Goal: Information Seeking & Learning: Learn about a topic

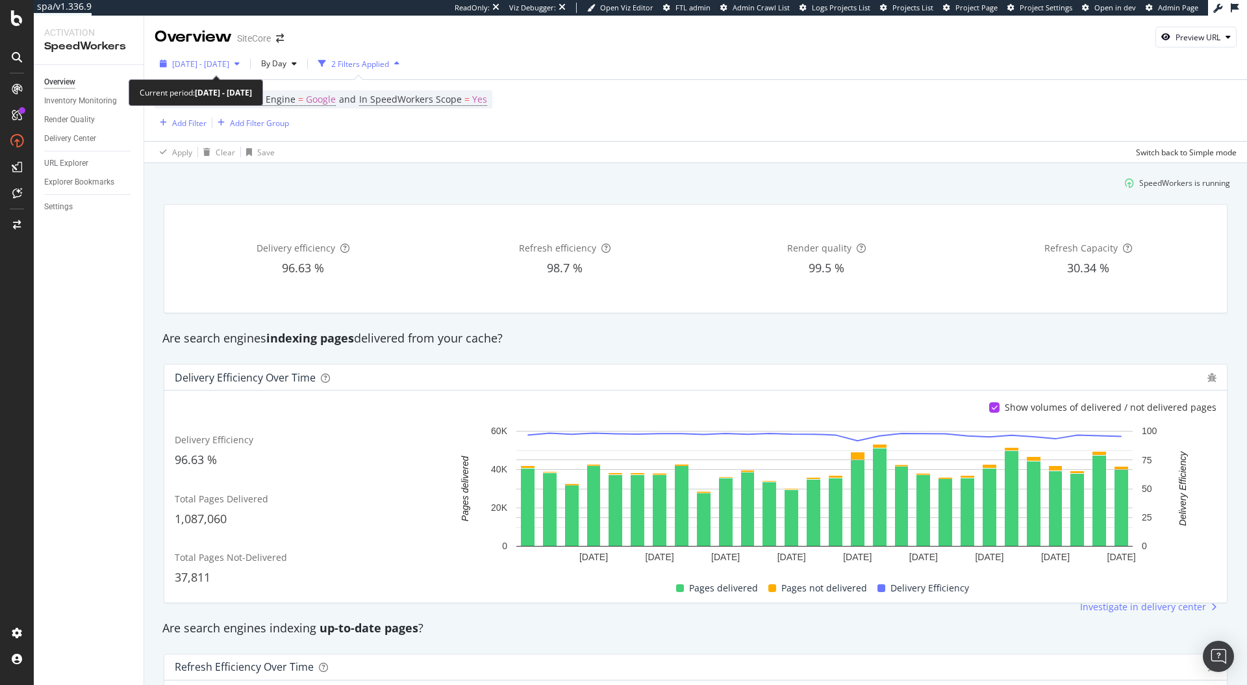
click at [231, 71] on div "2024 Jul. 17th - Aug. 13th" at bounding box center [200, 63] width 90 height 19
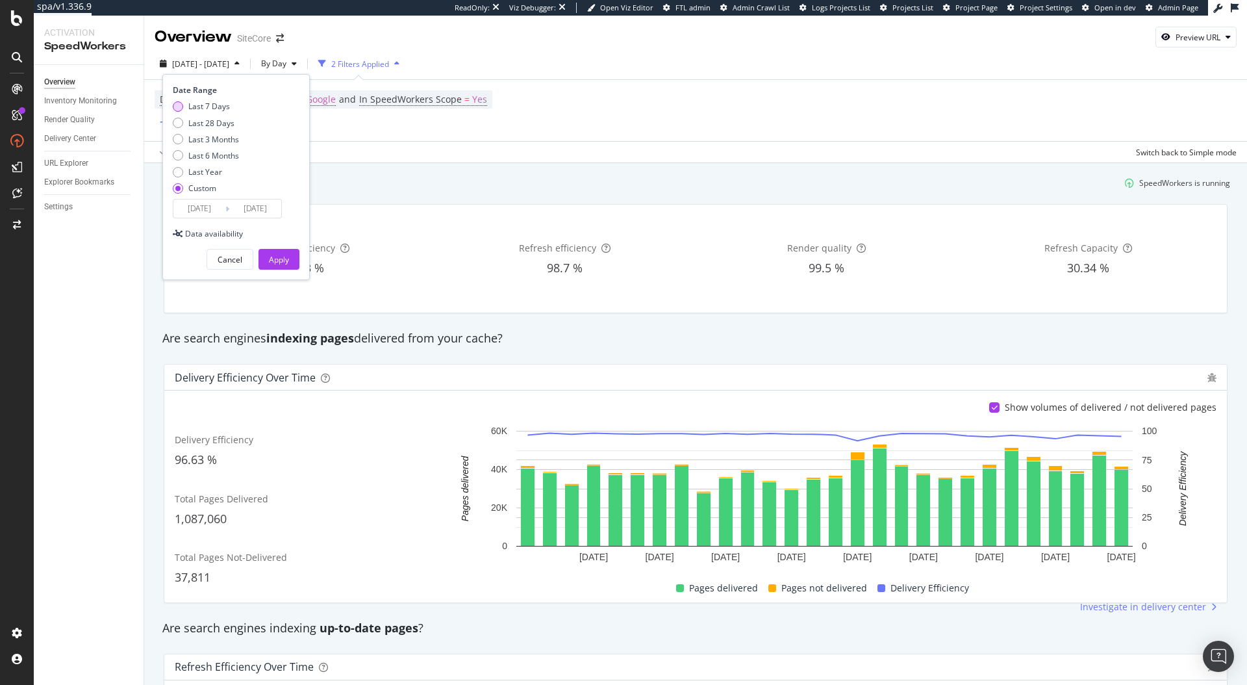
click at [212, 108] on div "Last 7 Days" at bounding box center [209, 106] width 42 height 11
type input "2025/08/16"
type input "2025/08/22"
click at [270, 254] on div "Apply" at bounding box center [279, 259] width 20 height 11
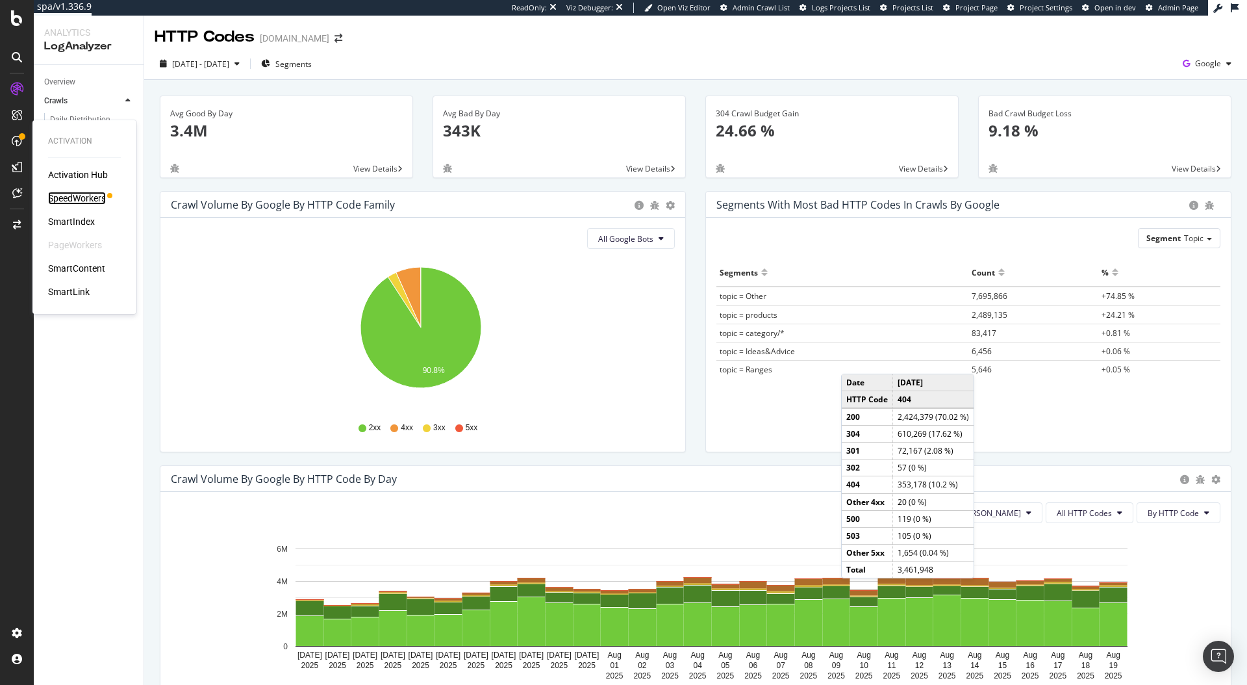
click at [87, 196] on div "SpeedWorkers" at bounding box center [77, 198] width 58 height 13
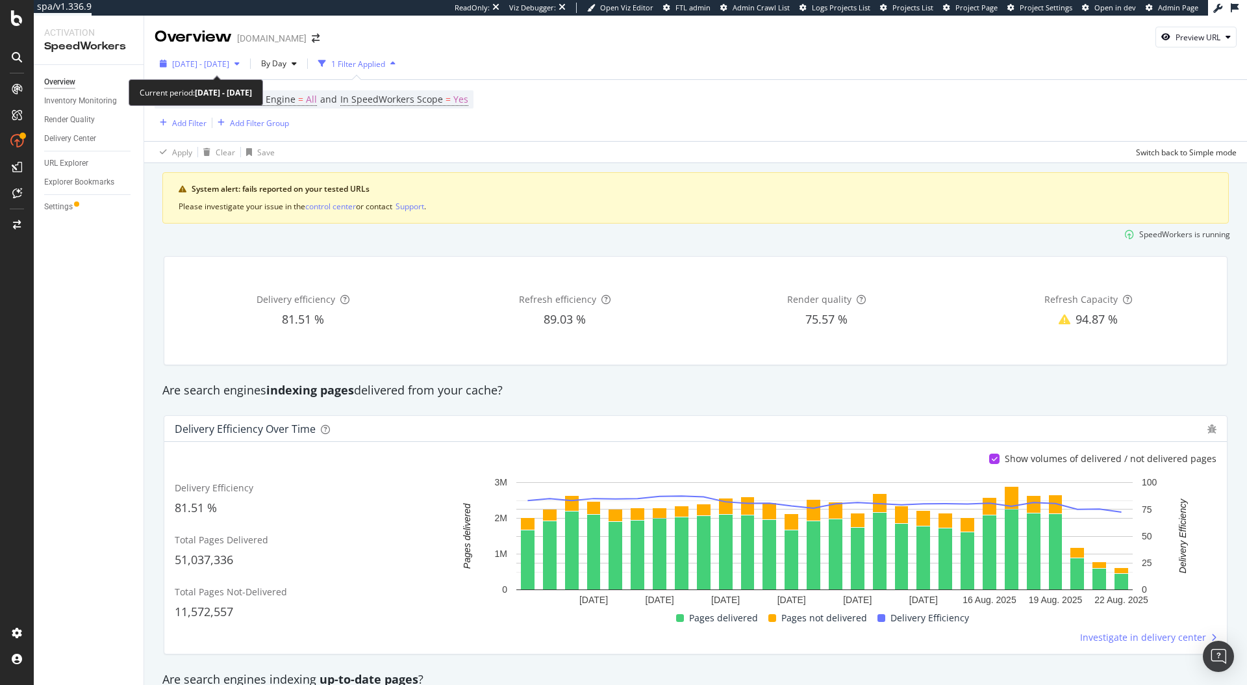
click at [221, 67] on span "2025 Jul. 26th - Aug. 22nd" at bounding box center [200, 63] width 57 height 11
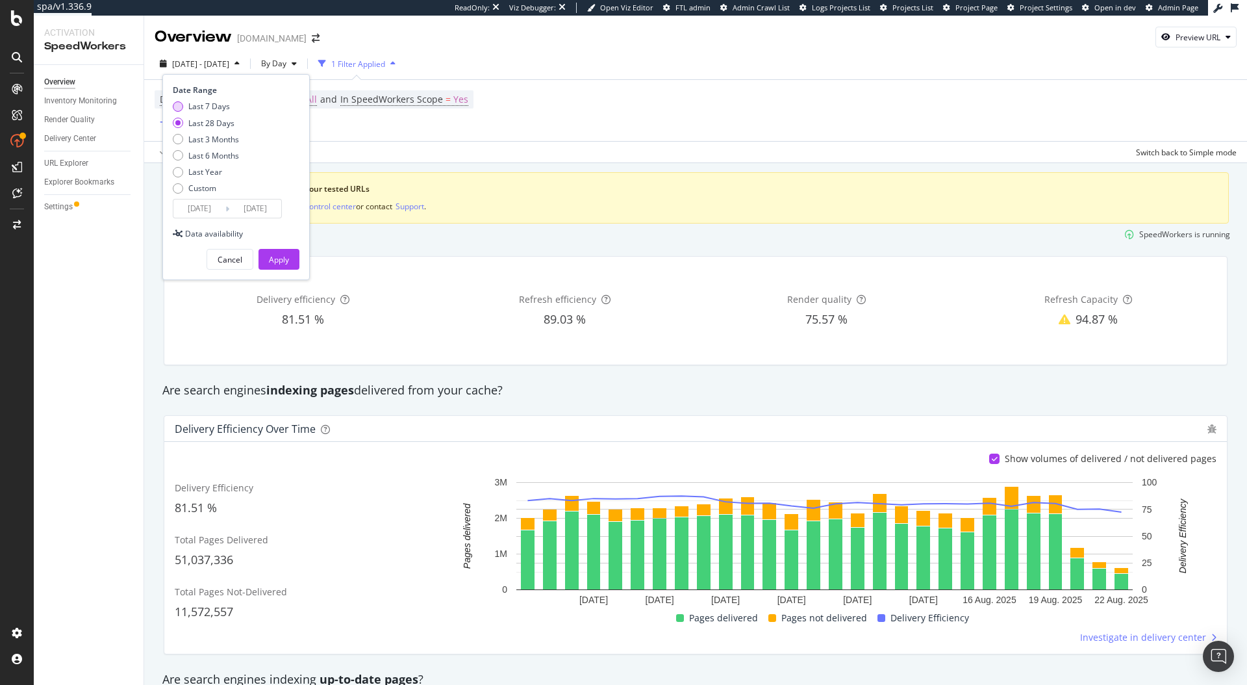
click at [216, 108] on div "Last 7 Days" at bounding box center [209, 106] width 42 height 11
type input "2025/08/16"
click at [277, 257] on div "Apply" at bounding box center [279, 259] width 20 height 11
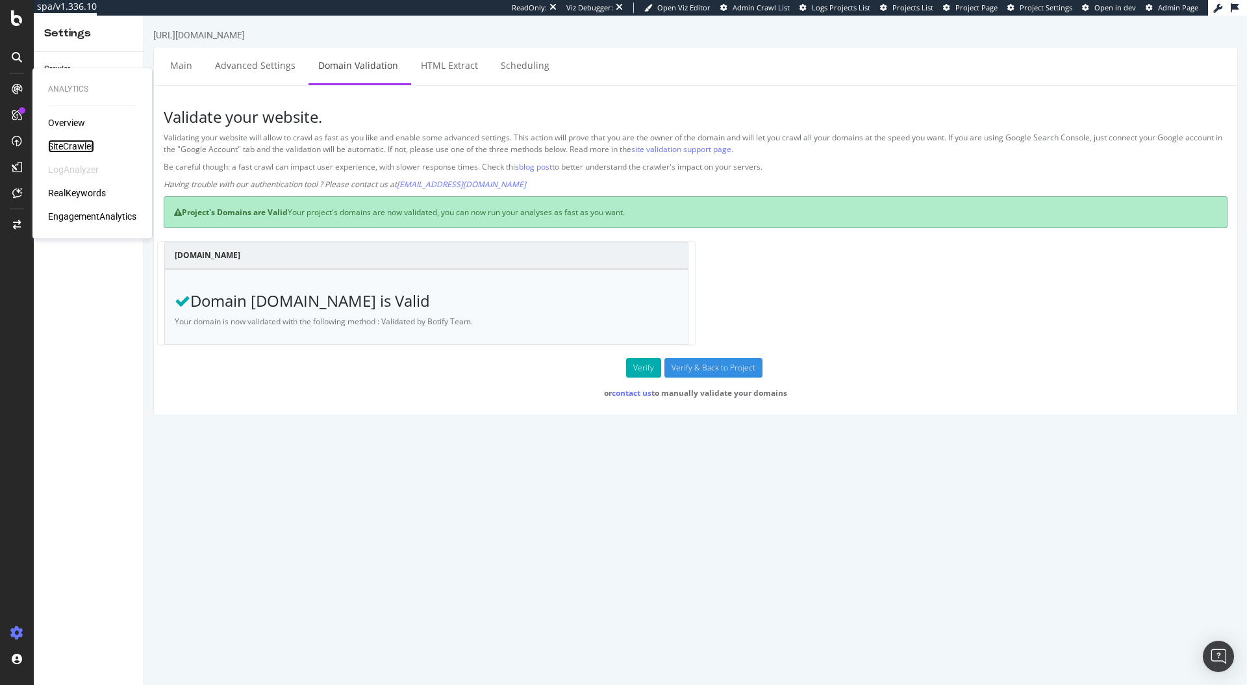
click at [75, 148] on div "SiteCrawler" at bounding box center [71, 146] width 46 height 13
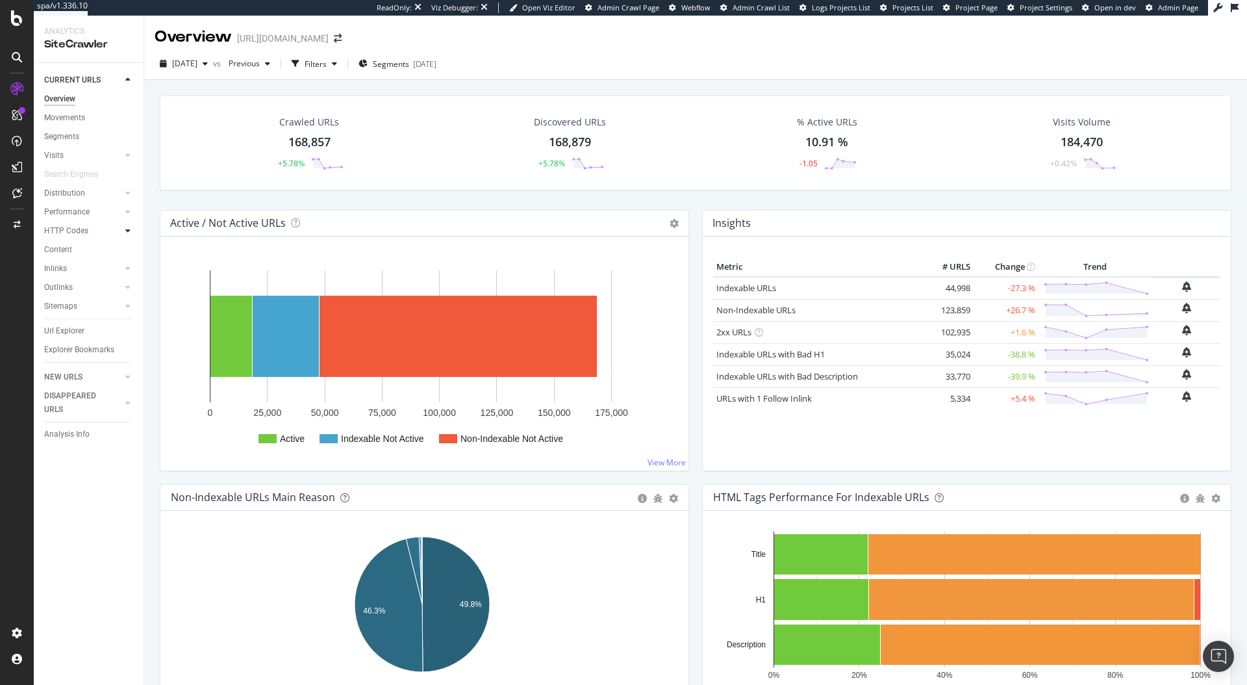
click at [132, 229] on div at bounding box center [127, 230] width 13 height 13
click at [258, 204] on div "Crawled URLs 168,857 +5.78% Discovered URLs 168,879 +5.78% % Active URLs 10.91 …" at bounding box center [695, 152] width 1085 height 114
click at [61, 307] on div "Content" at bounding box center [58, 306] width 28 height 14
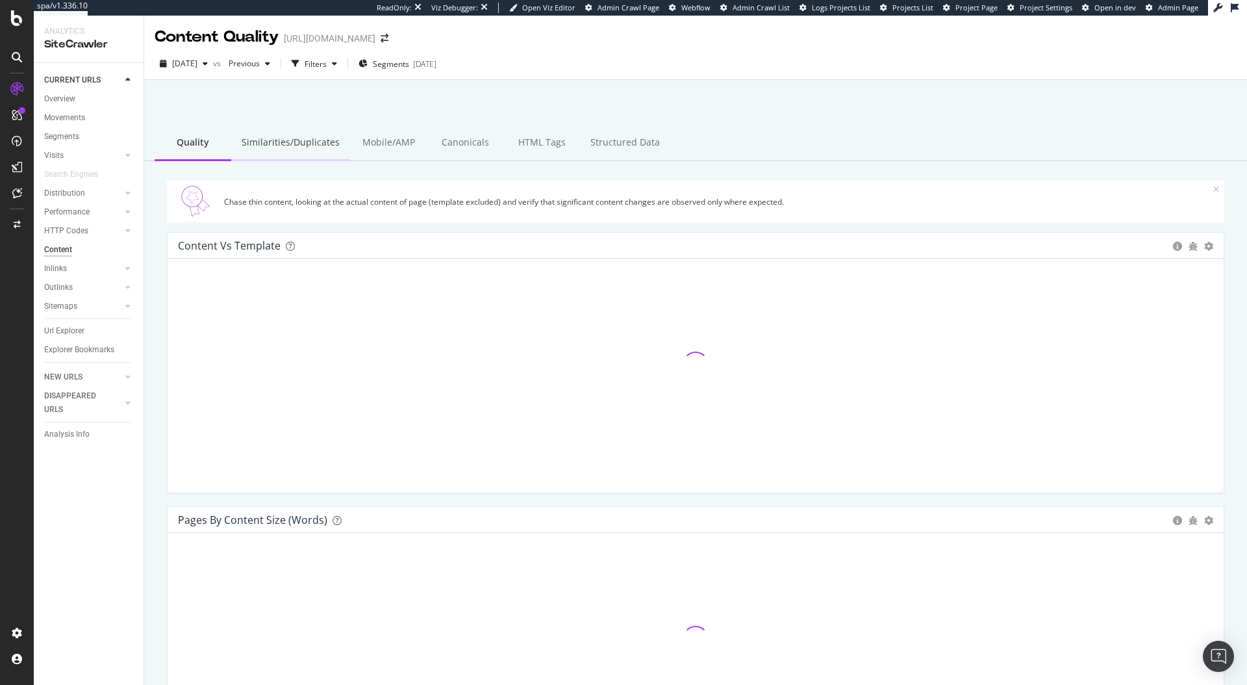
click at [301, 153] on div "Similarities/Duplicates" at bounding box center [290, 143] width 119 height 36
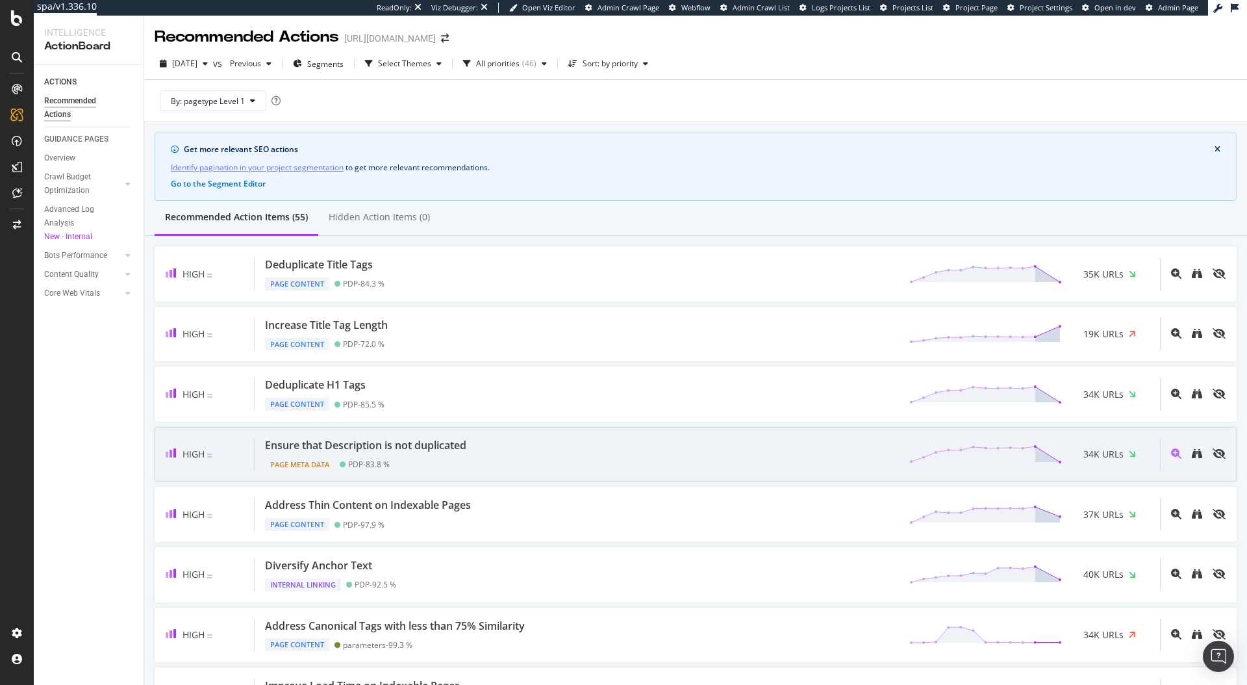
click at [909, 436] on div "High Ensure that Description is not duplicated Page Meta Data PDP - 83.8 % 34K …" at bounding box center [696, 454] width 1082 height 55
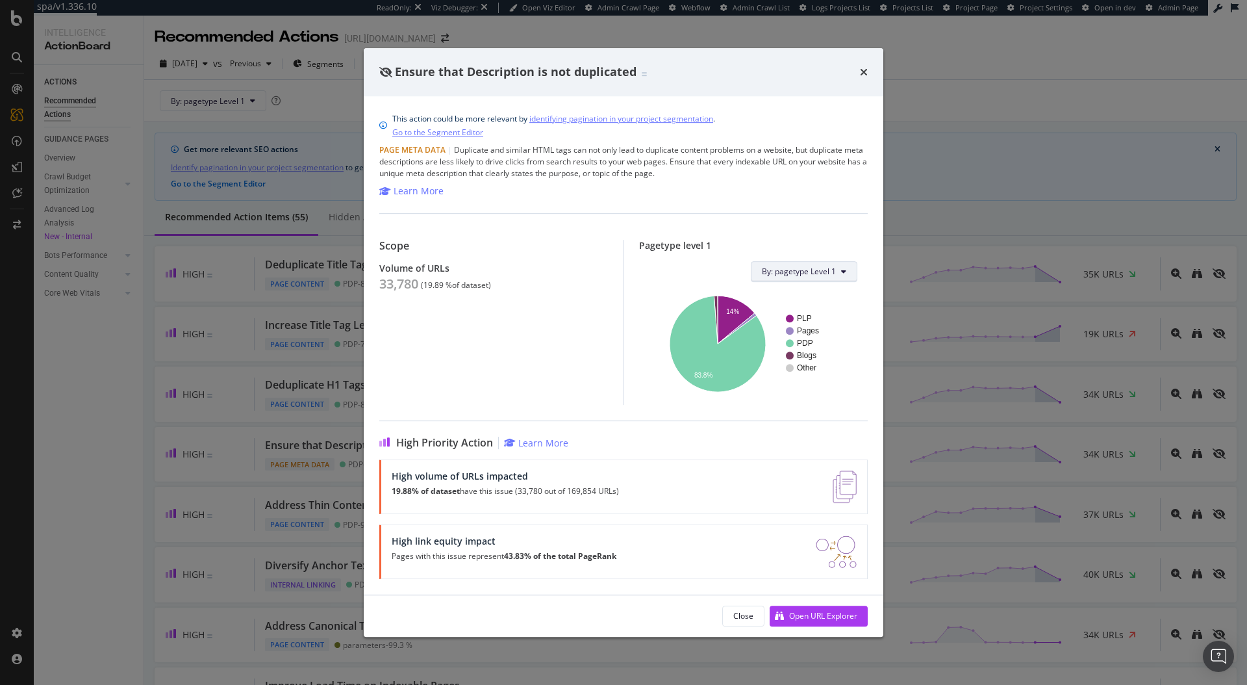
click at [780, 277] on button "By: pagetype Level 1" at bounding box center [804, 271] width 107 height 21
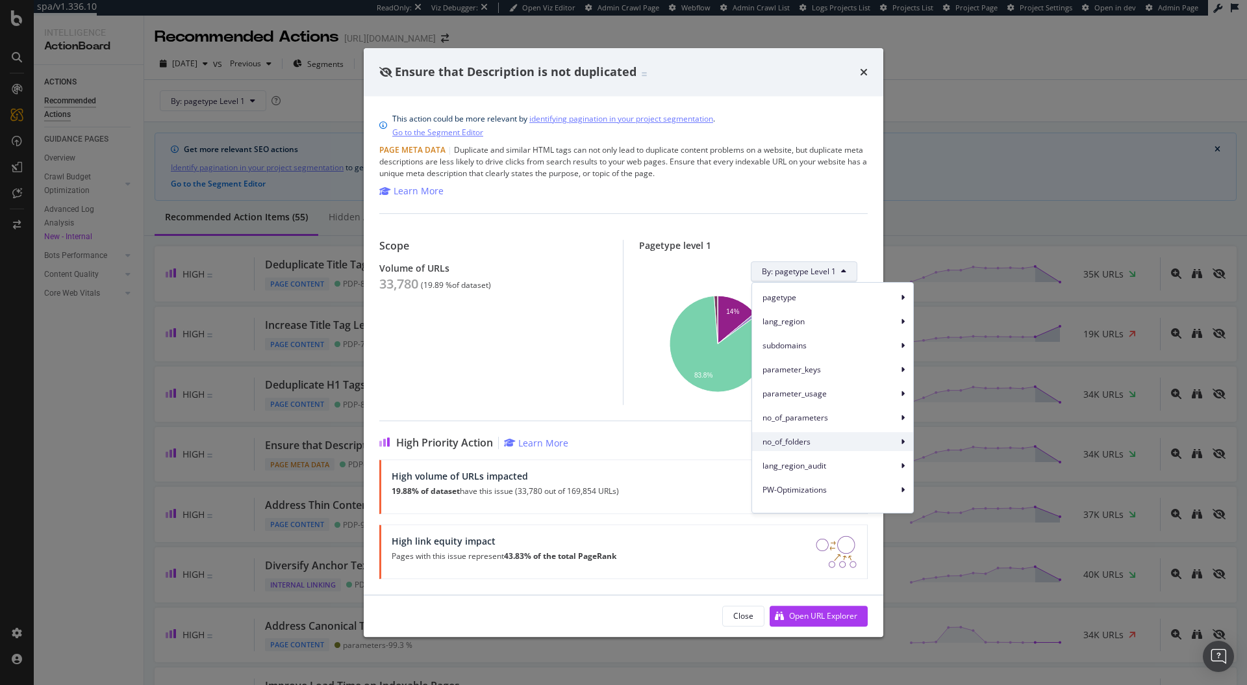
scroll to position [36, 0]
click at [832, 449] on span "lang_region_audit" at bounding box center [829, 450] width 135 height 12
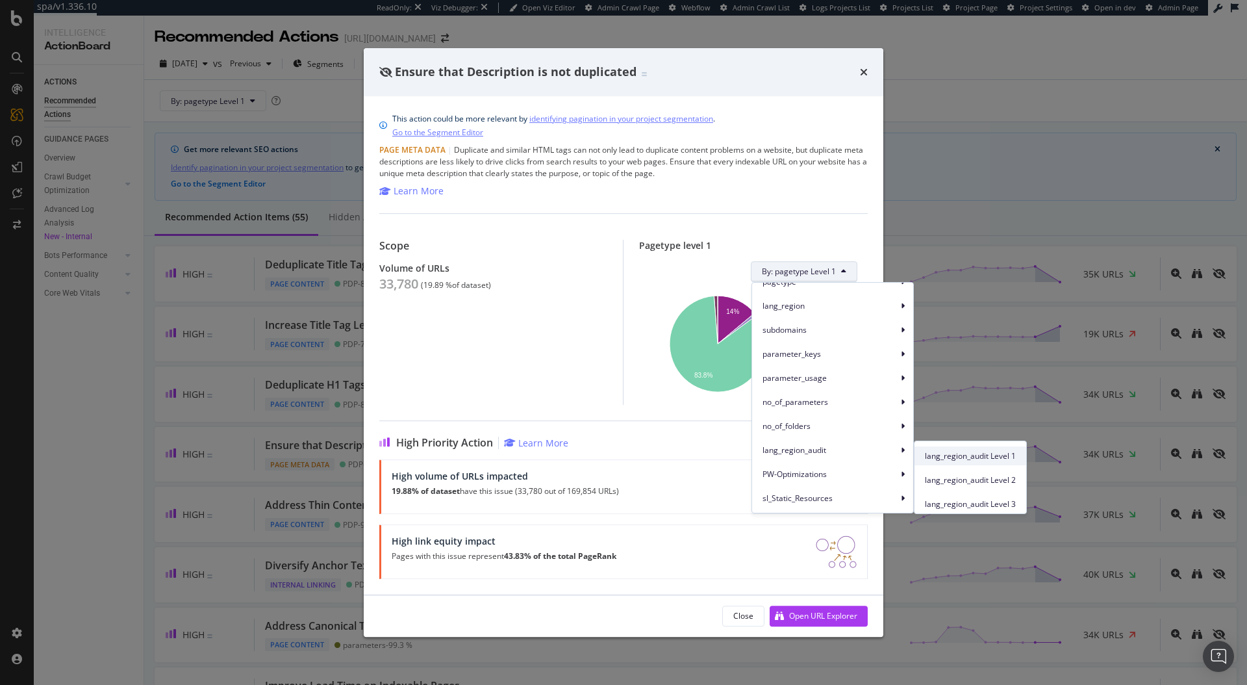
click at [946, 460] on span "lang_region_audit Level 1" at bounding box center [970, 456] width 91 height 12
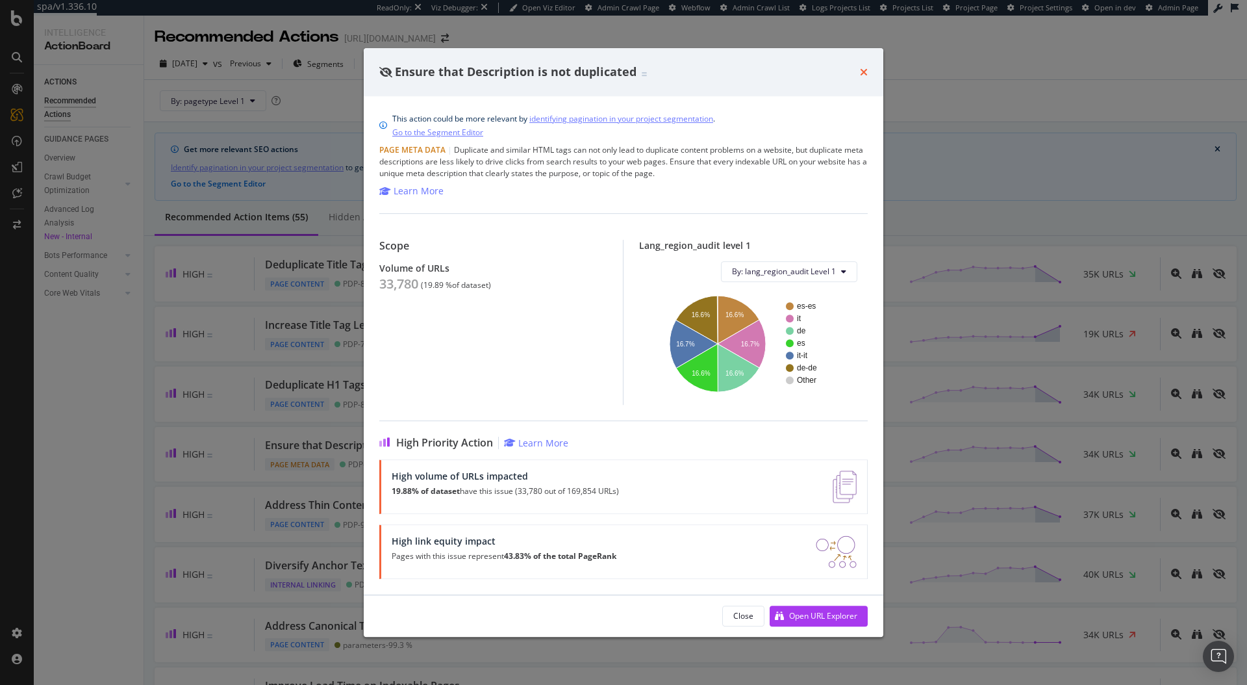
click at [863, 73] on icon "times" at bounding box center [864, 72] width 8 height 10
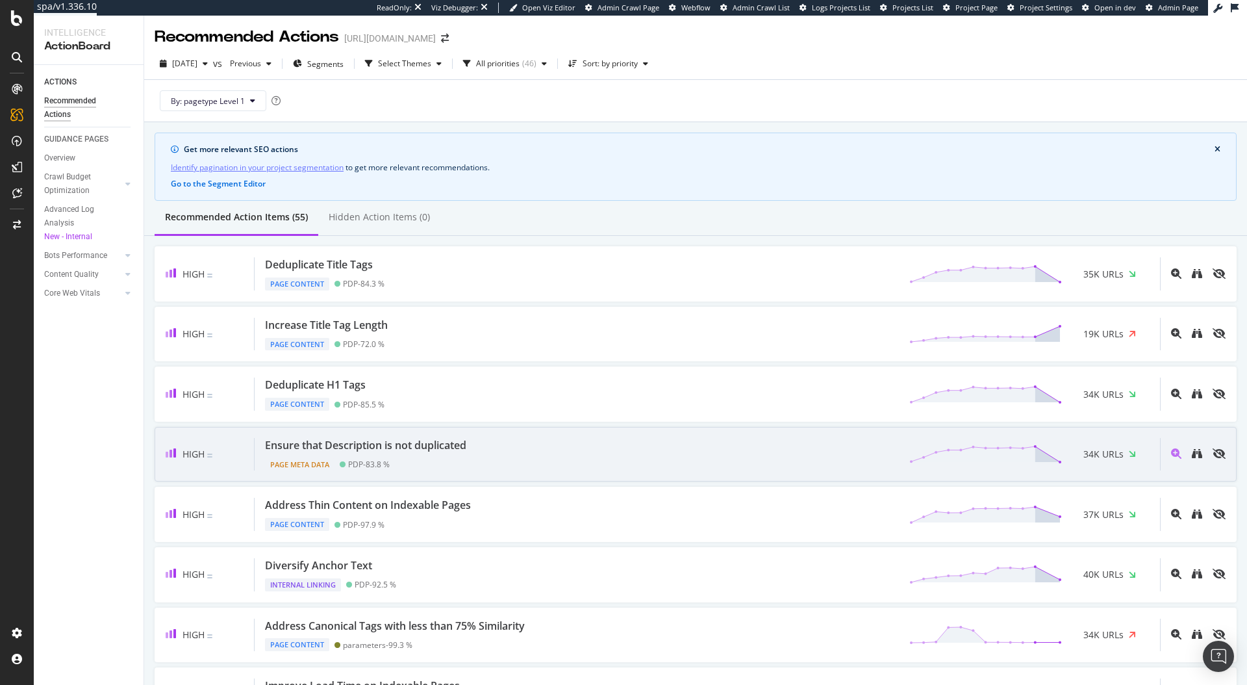
click at [785, 453] on div "Ensure that Description is not duplicated Page Meta Data PDP - 83.8 % 34K URLs" at bounding box center [707, 454] width 905 height 33
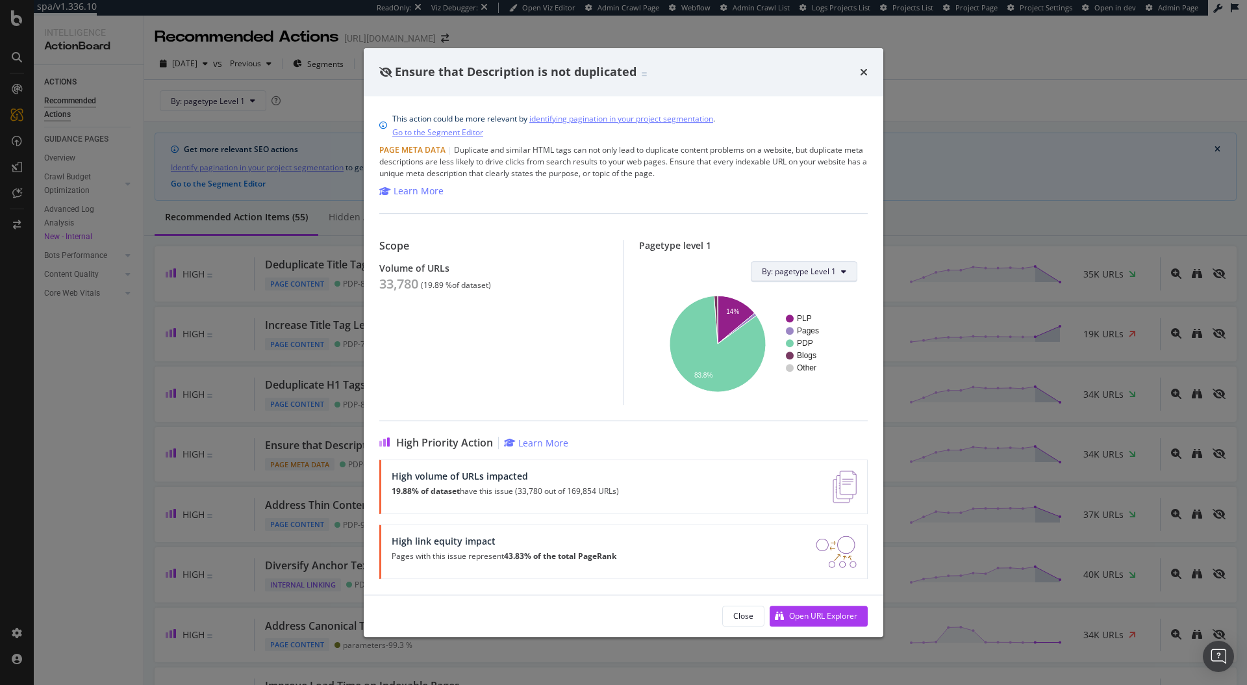
click at [818, 273] on span "By: pagetype Level 1" at bounding box center [799, 271] width 74 height 11
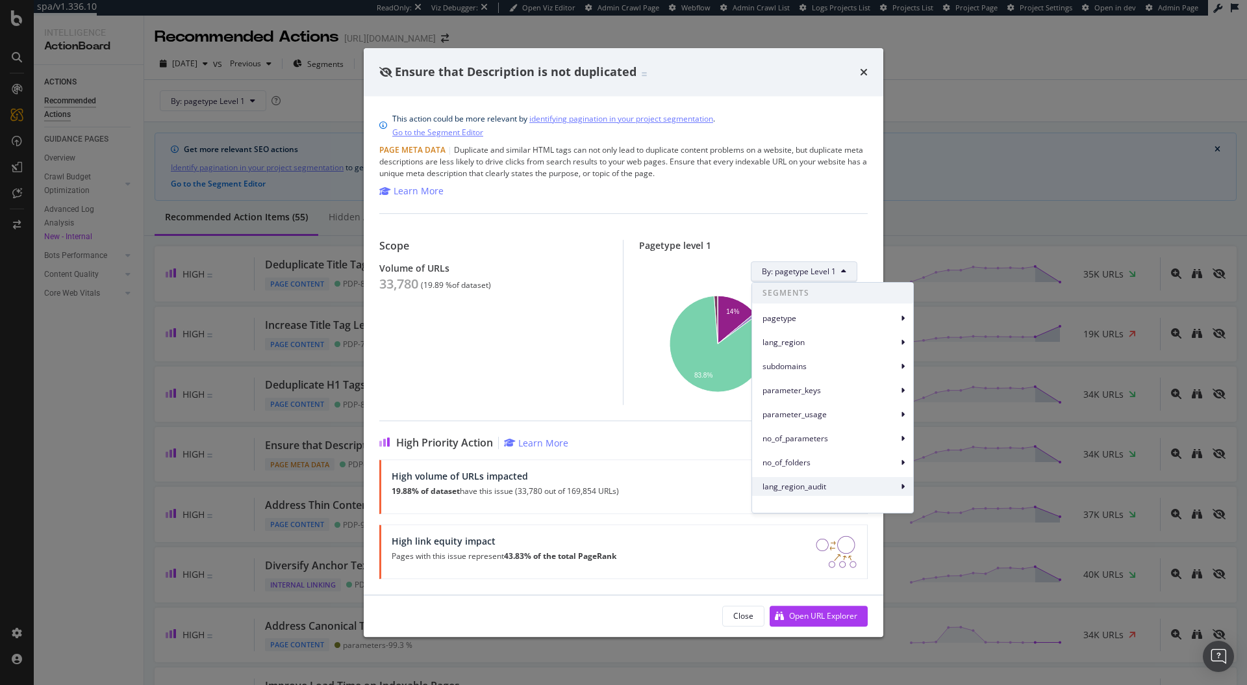
click at [844, 486] on span "lang_region_audit" at bounding box center [829, 487] width 135 height 12
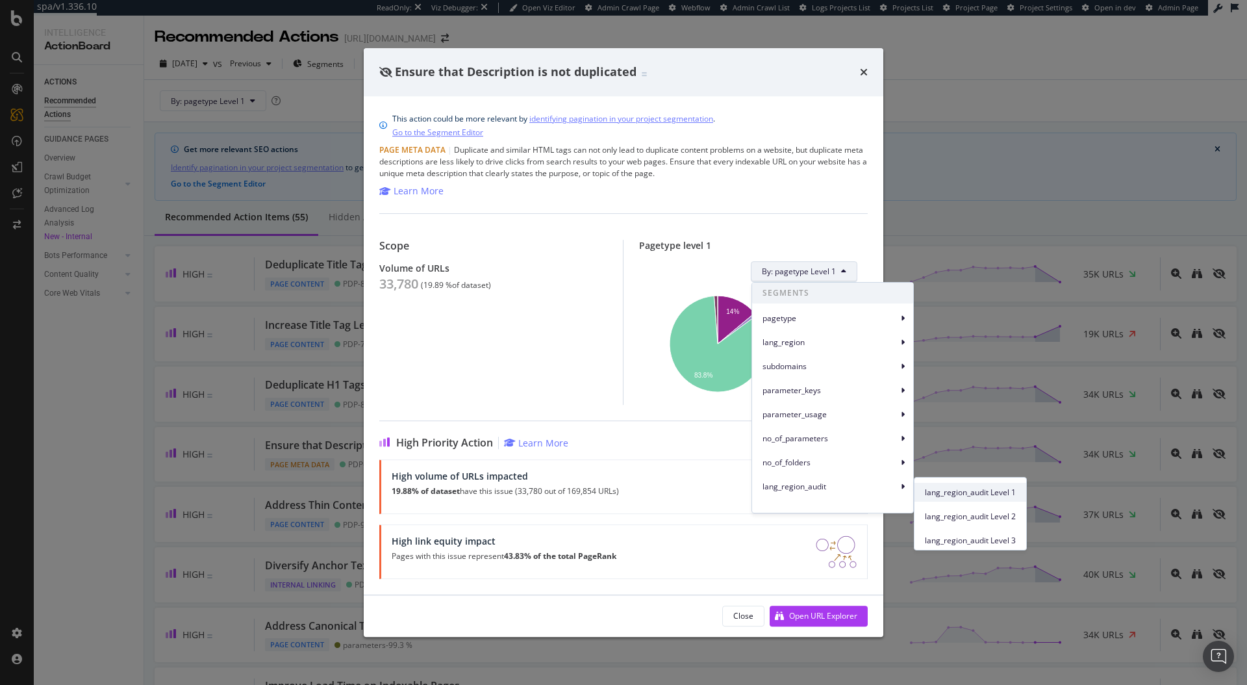
click at [925, 487] on span "lang_region_audit Level 1" at bounding box center [970, 492] width 91 height 12
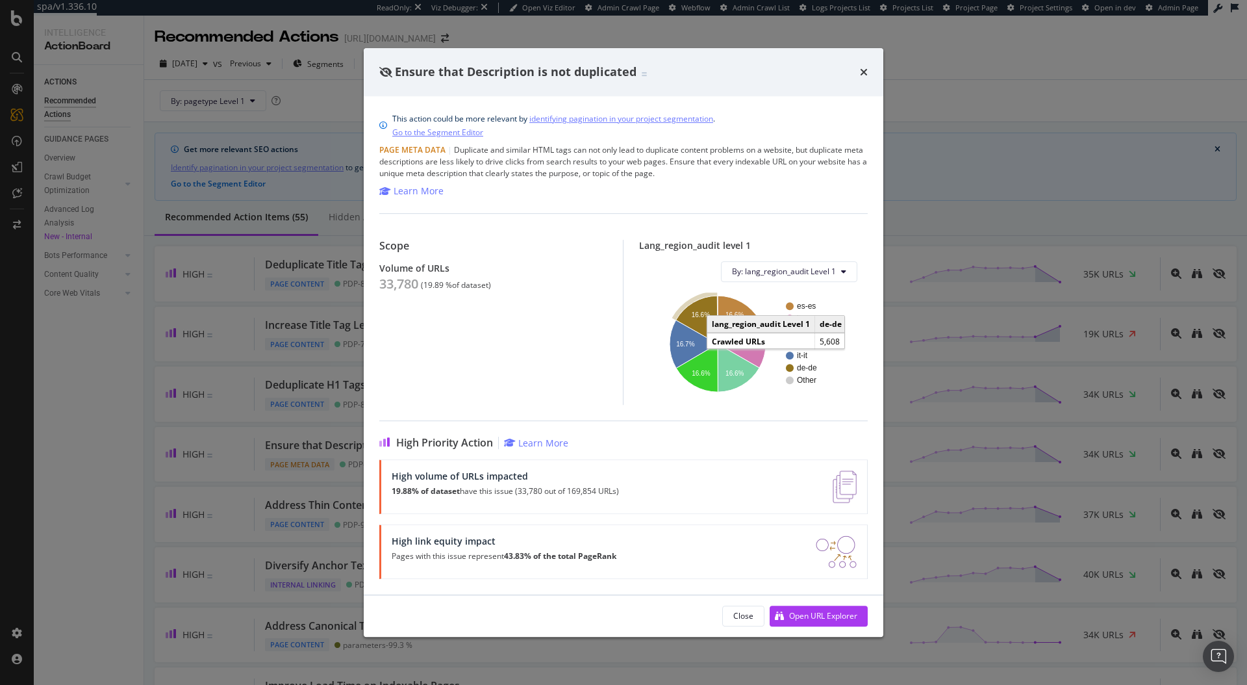
click at [697, 312] on text "16.6%" at bounding box center [701, 314] width 18 height 7
click at [864, 70] on icon "times" at bounding box center [864, 72] width 8 height 10
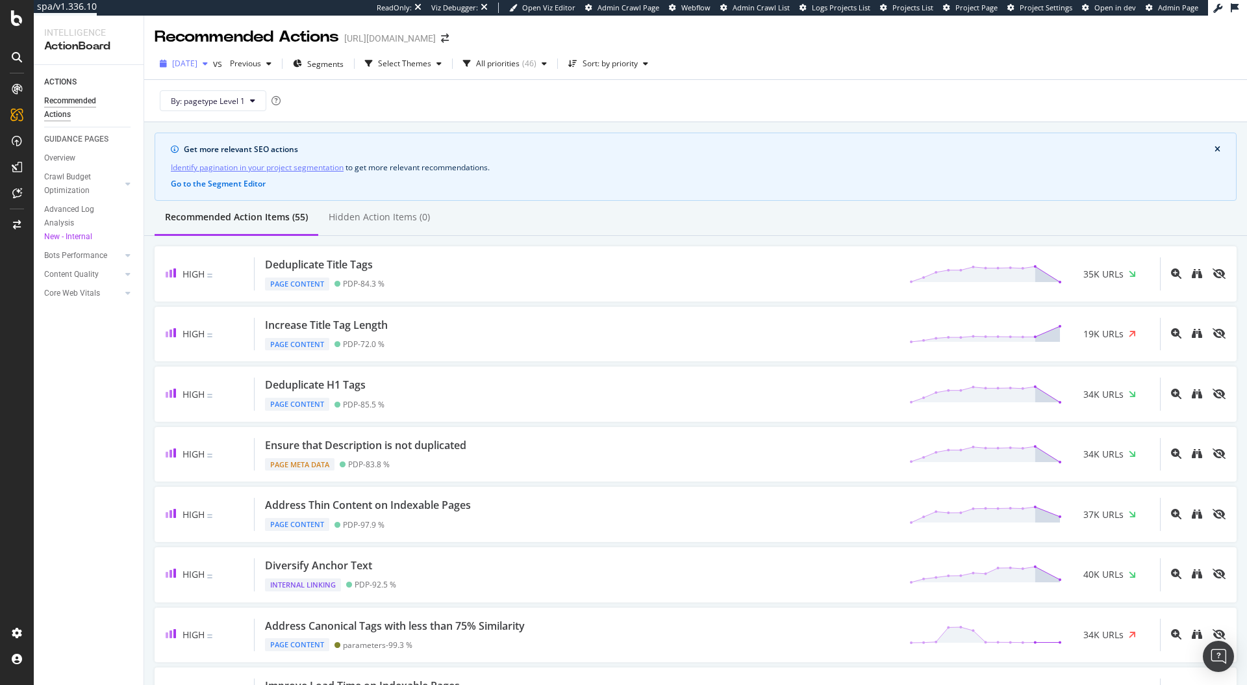
click at [179, 58] on span "2025 Aug. 22nd" at bounding box center [184, 63] width 25 height 11
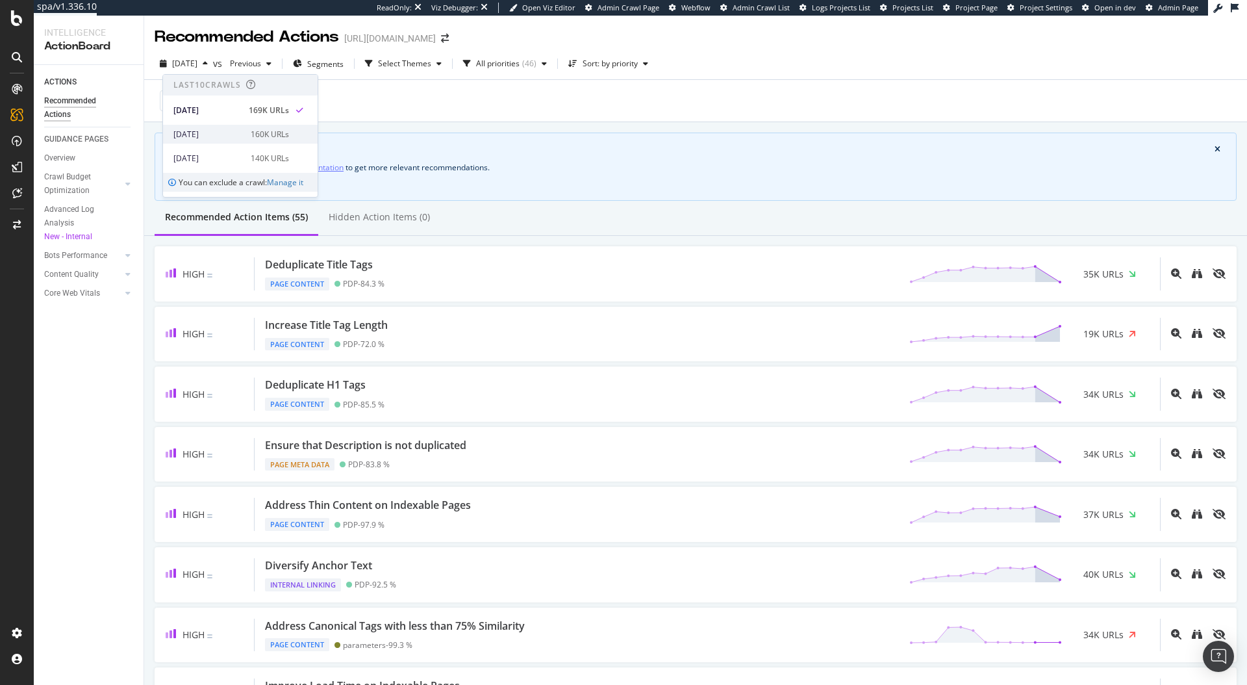
click at [251, 133] on div "160K URLs" at bounding box center [270, 135] width 38 height 12
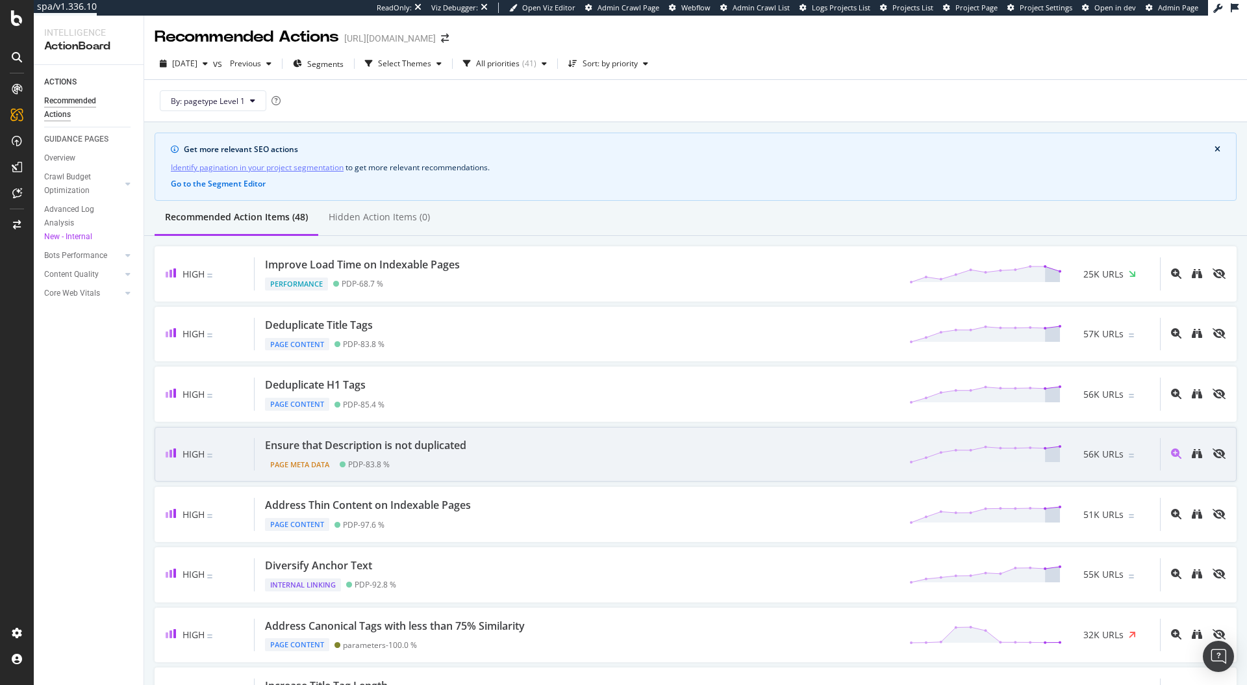
click at [773, 463] on div "Ensure that Description is not duplicated Page Meta Data PDP - 83.8 % 56K URLs" at bounding box center [707, 454] width 905 height 33
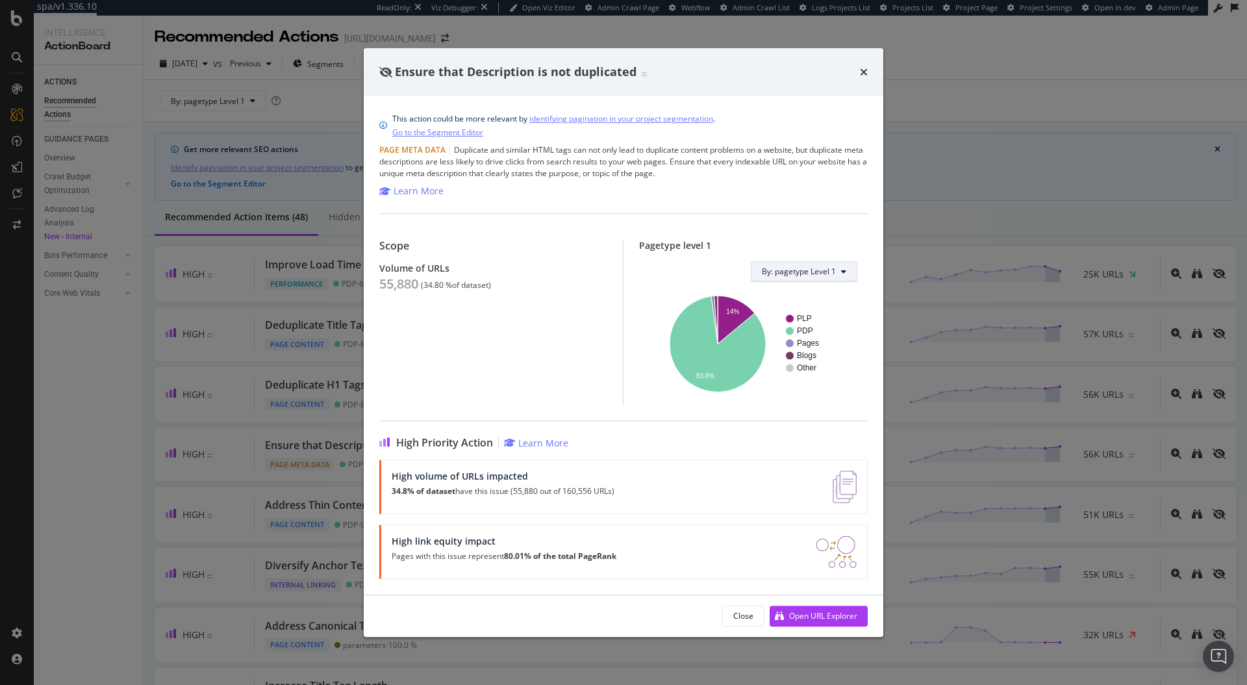
click at [829, 277] on button "By: pagetype Level 1" at bounding box center [804, 271] width 107 height 21
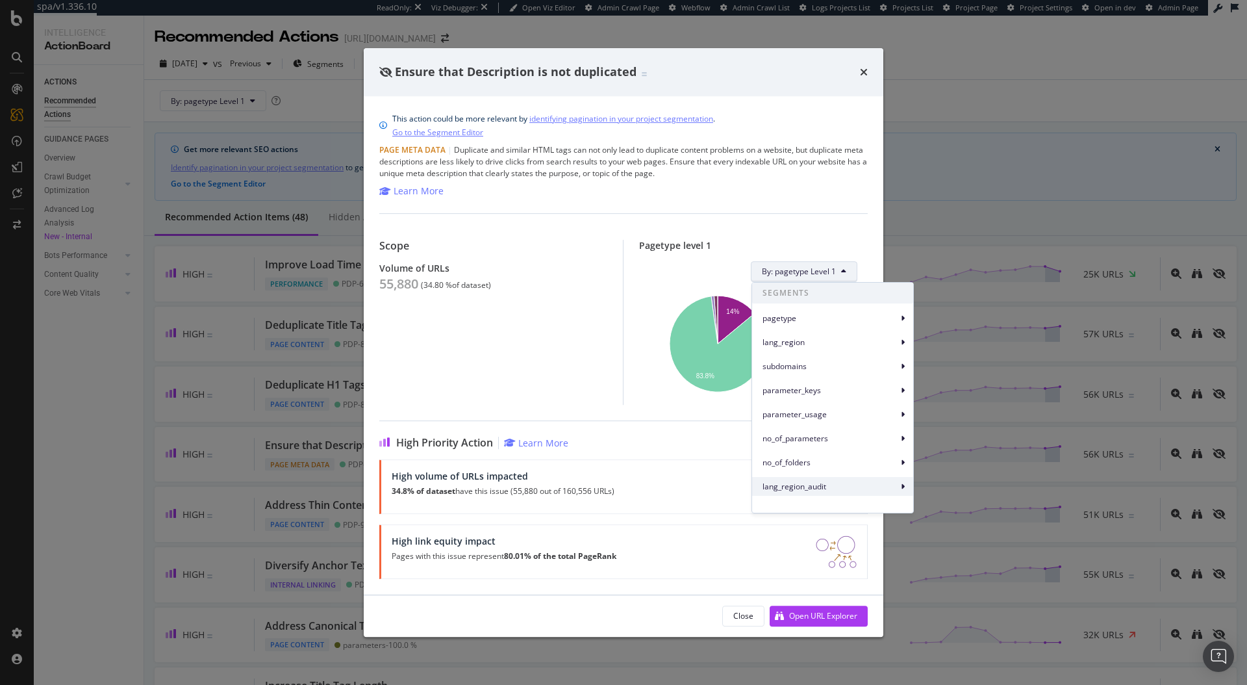
click at [865, 486] on span "lang_region_audit" at bounding box center [829, 487] width 135 height 12
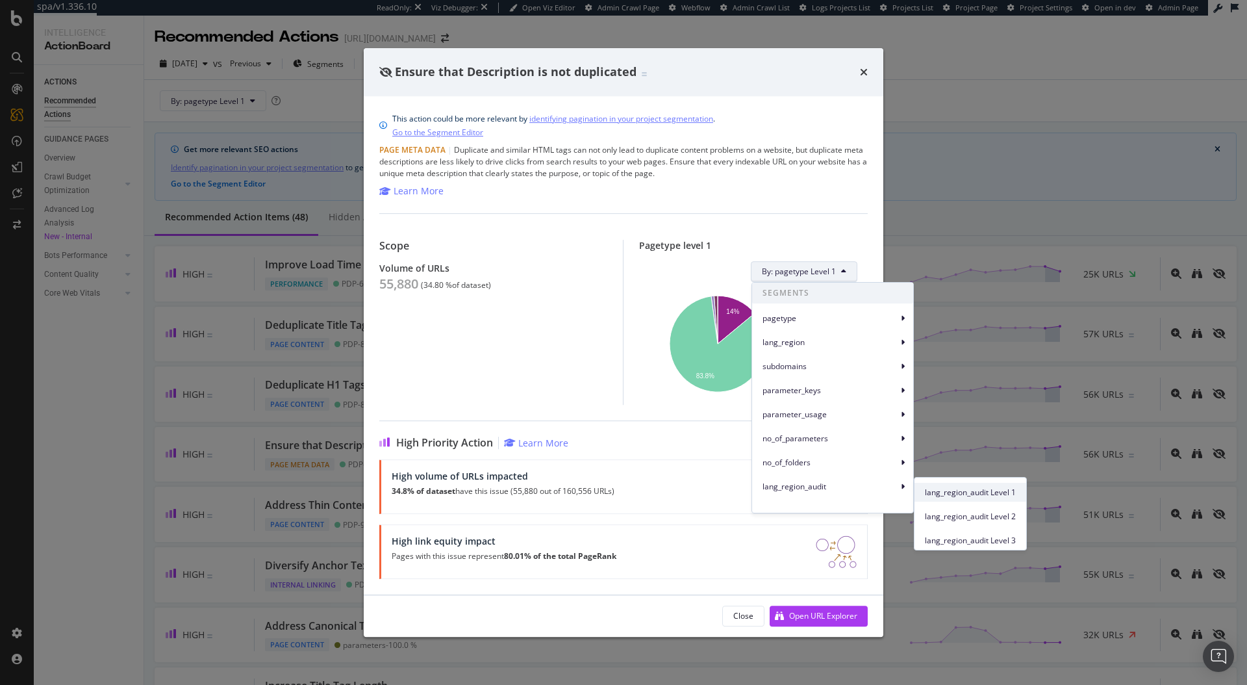
click at [923, 489] on div "lang_region_audit Level 1" at bounding box center [970, 492] width 112 height 19
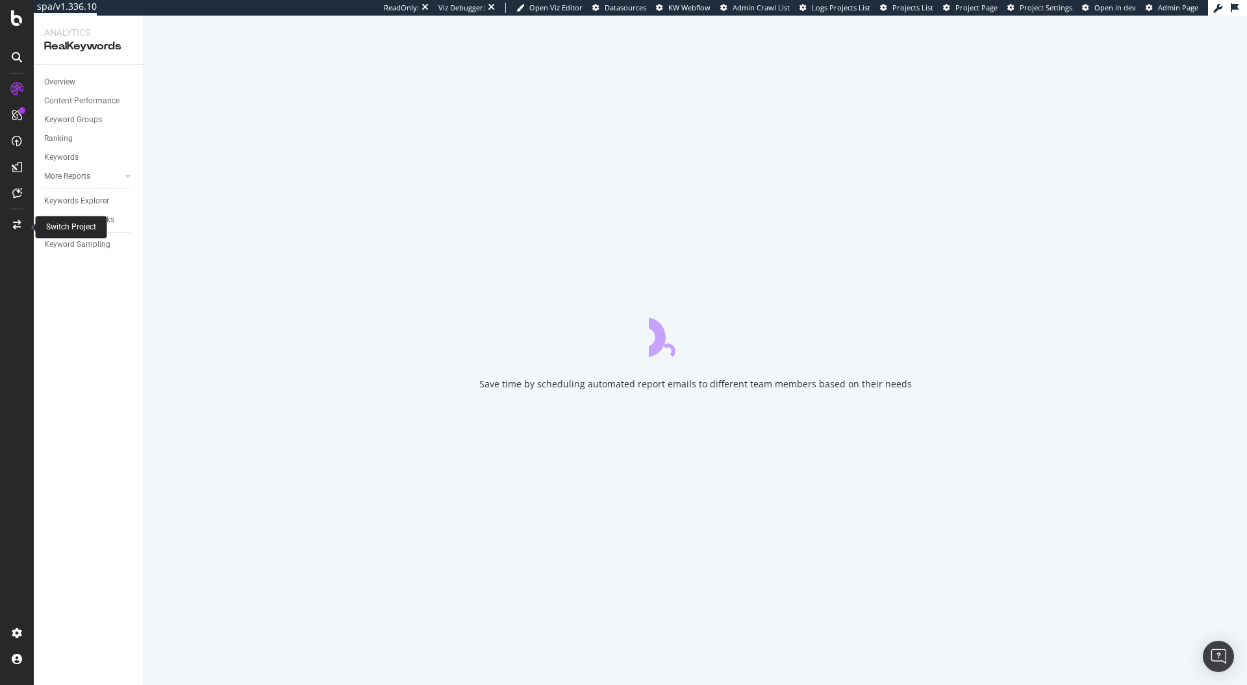
click at [17, 225] on icon at bounding box center [17, 224] width 8 height 9
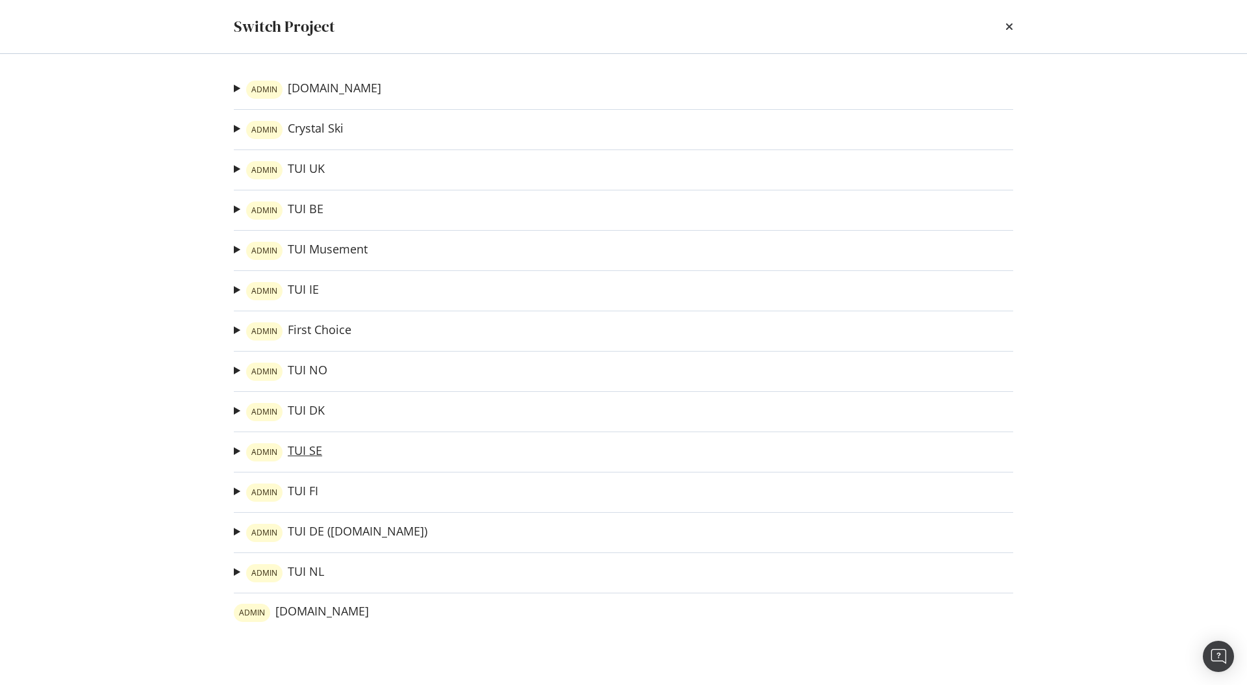
click at [314, 450] on link "ADMIN TUI SE" at bounding box center [284, 452] width 76 height 18
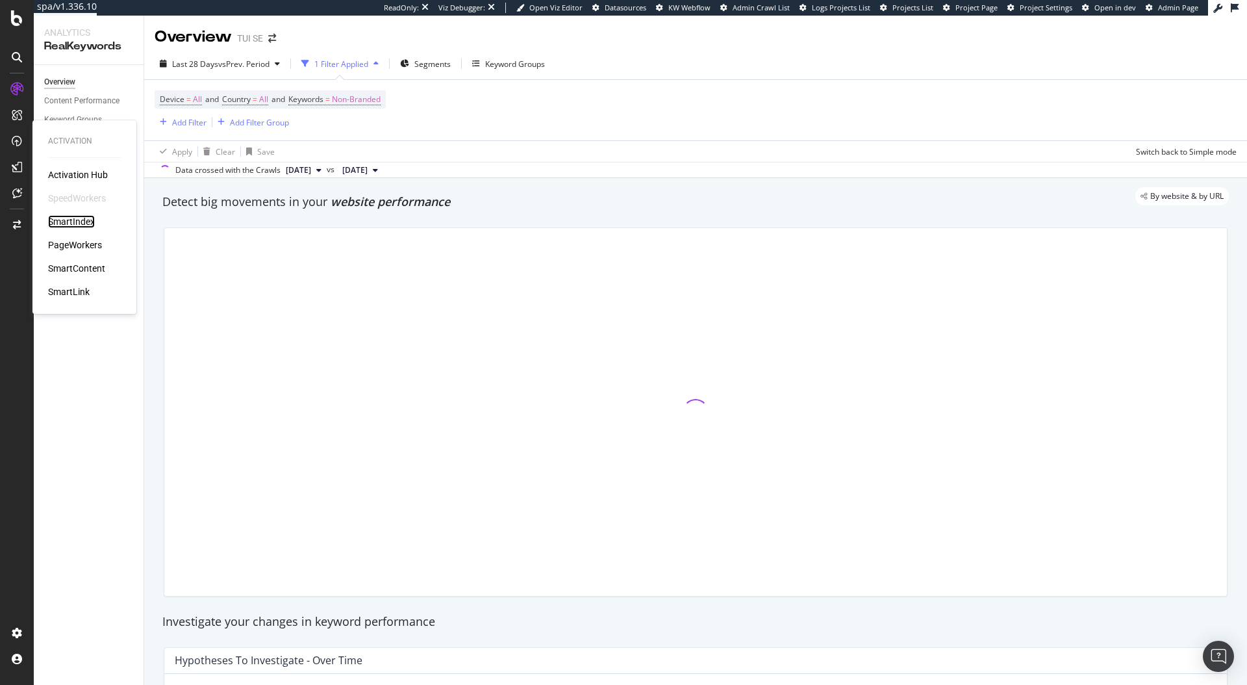
click at [65, 220] on div "SmartIndex" at bounding box center [71, 221] width 47 height 13
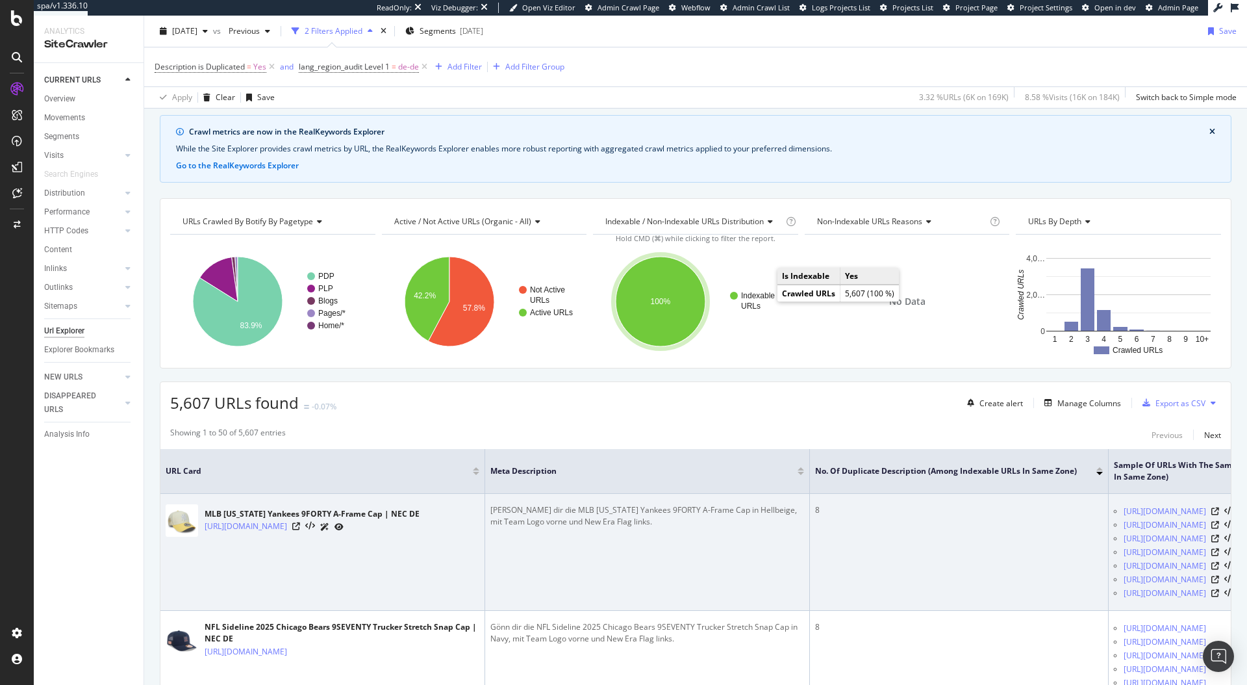
scroll to position [325, 0]
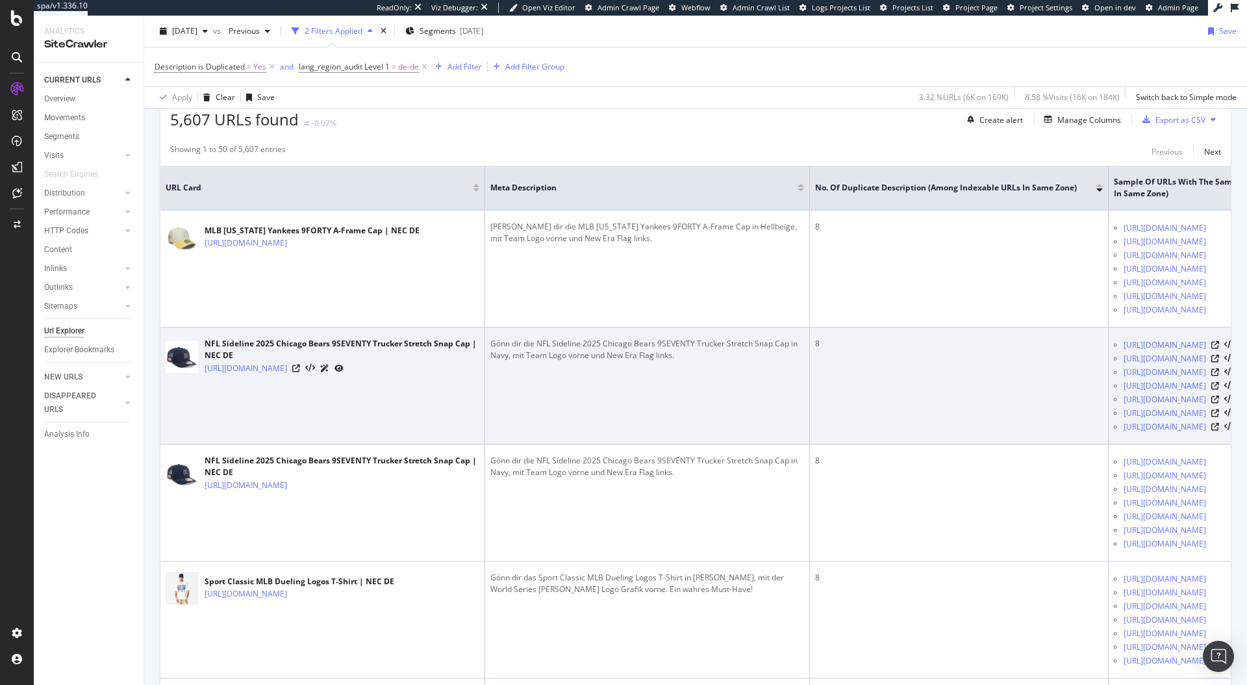
click at [740, 444] on td "Gönn dir die NFL Sideline 2025 Chicago Bears 9SEVENTY Trucker Stretch Snap Cap …" at bounding box center [647, 385] width 325 height 117
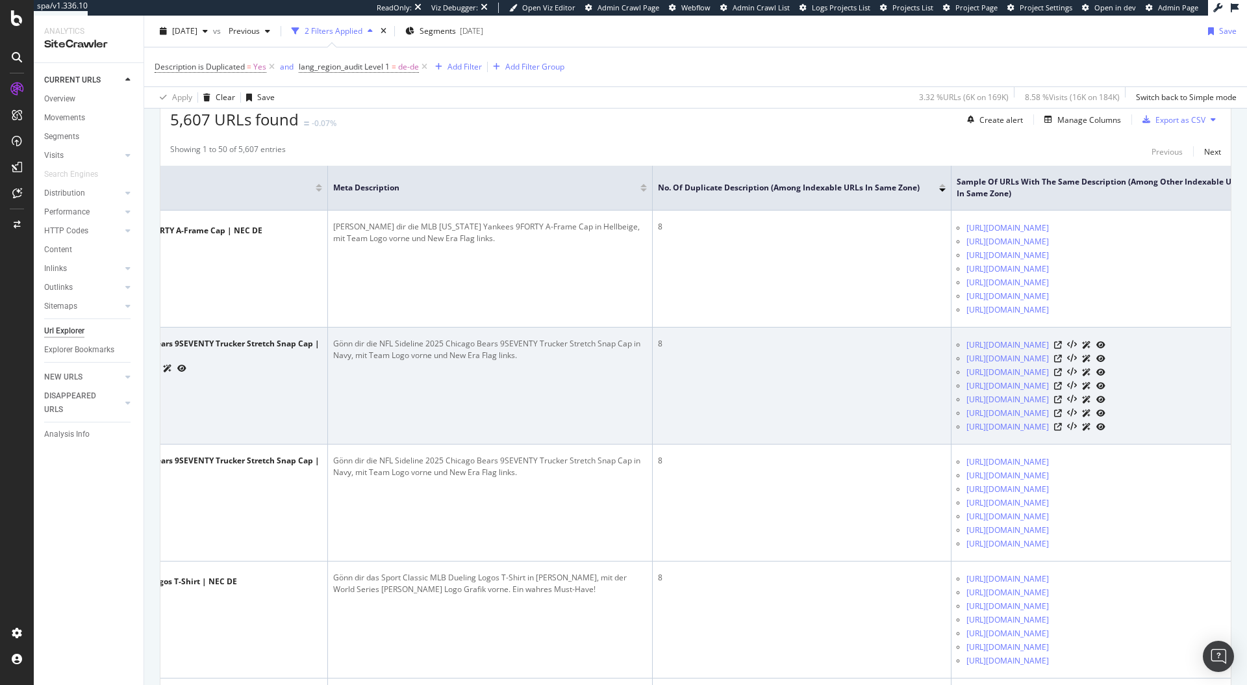
scroll to position [0, 212]
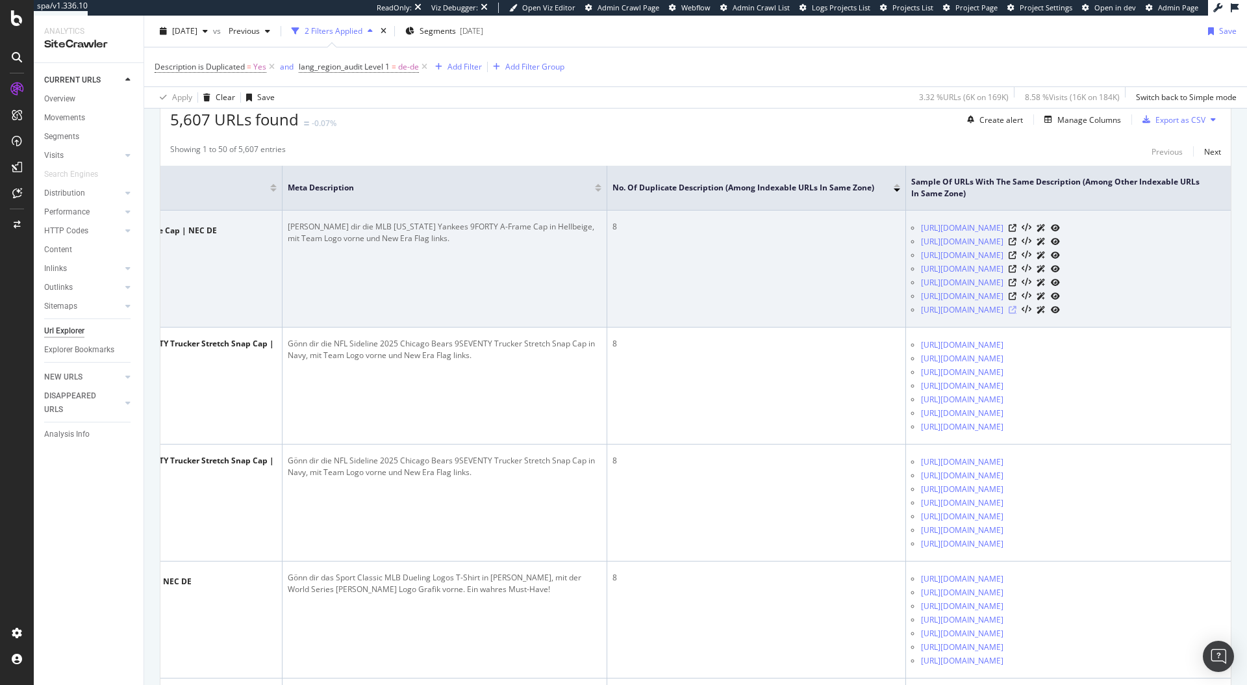
click at [1016, 314] on icon at bounding box center [1013, 310] width 8 height 8
